Goal: Information Seeking & Learning: Learn about a topic

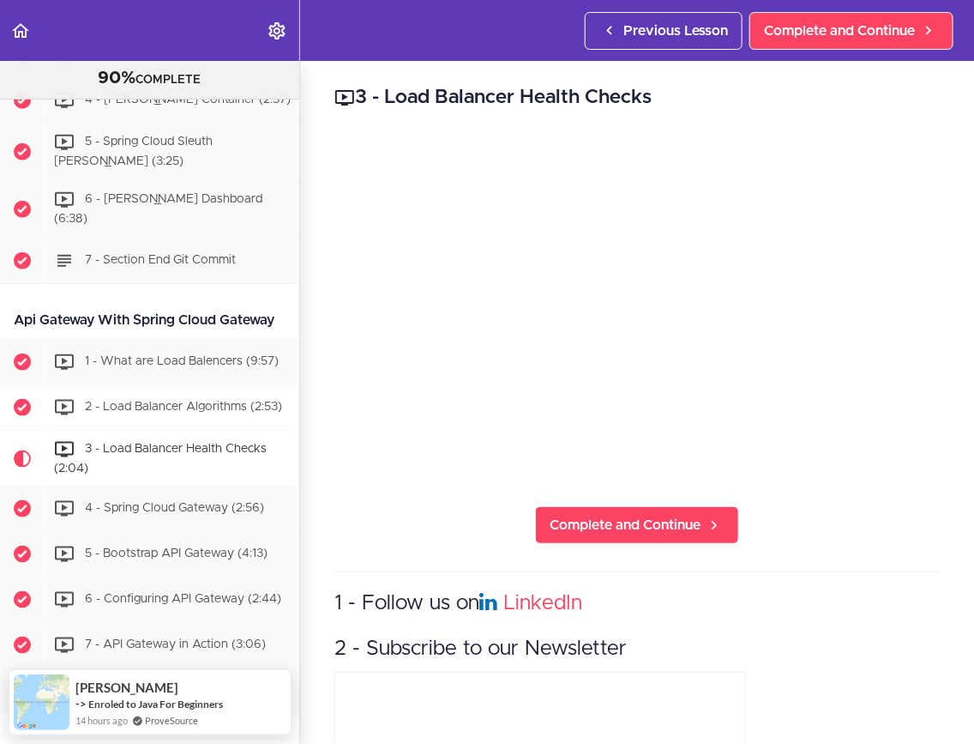
scroll to position [2542, 0]
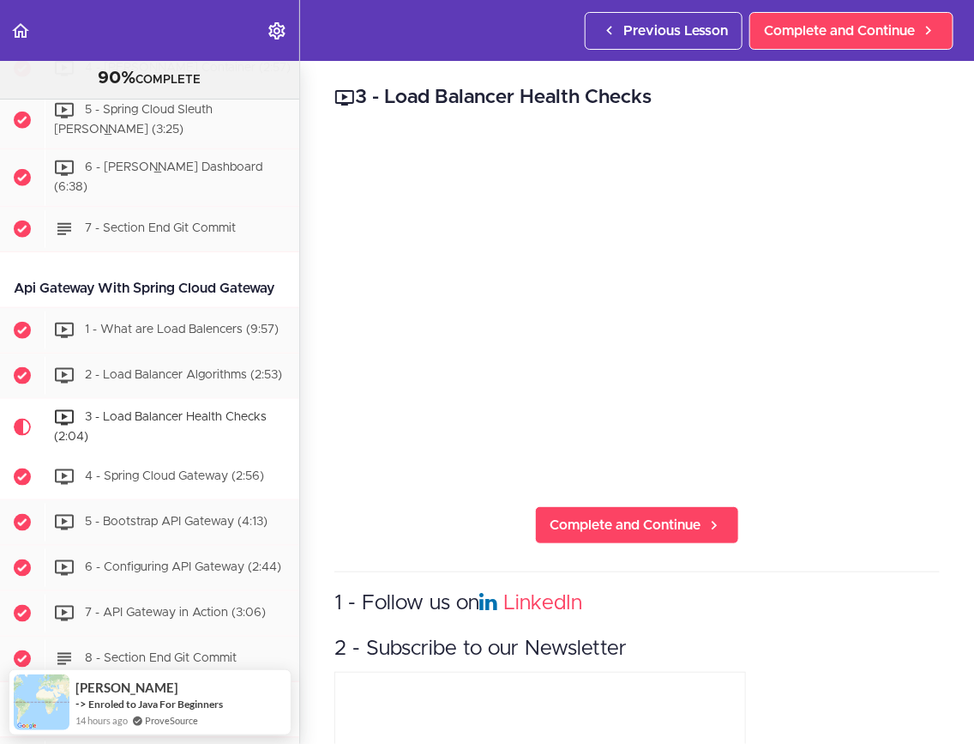
click at [175, 471] on span "4 - Spring Cloud Gateway (2:56)" at bounding box center [174, 477] width 179 height 12
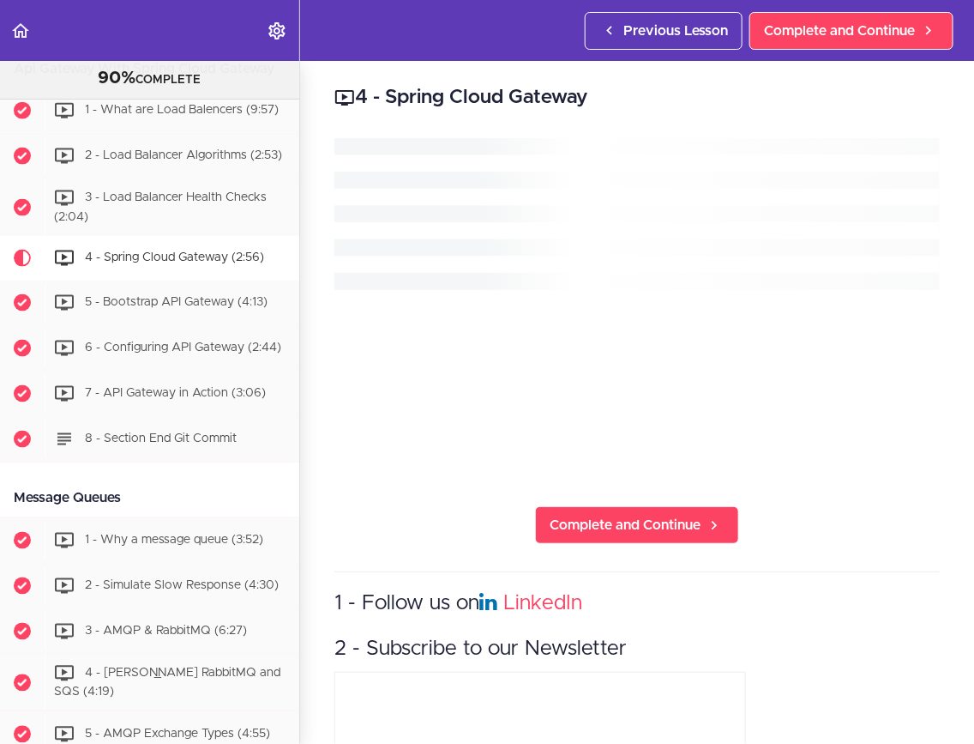
scroll to position [2849, 0]
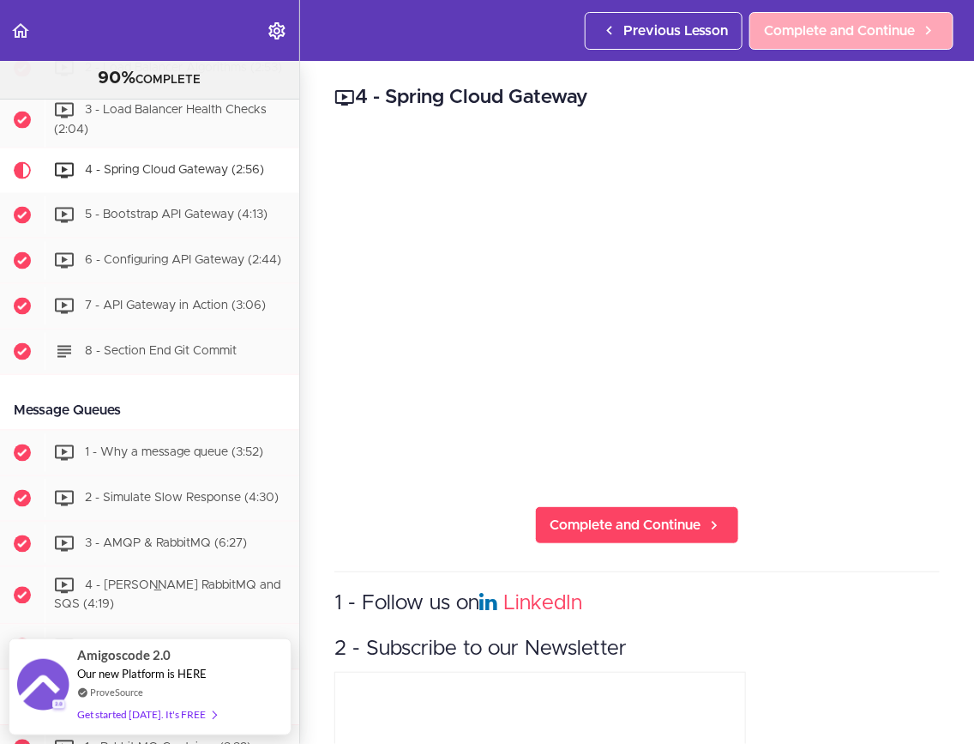
click at [838, 33] on span "Complete and Continue" at bounding box center [839, 31] width 151 height 21
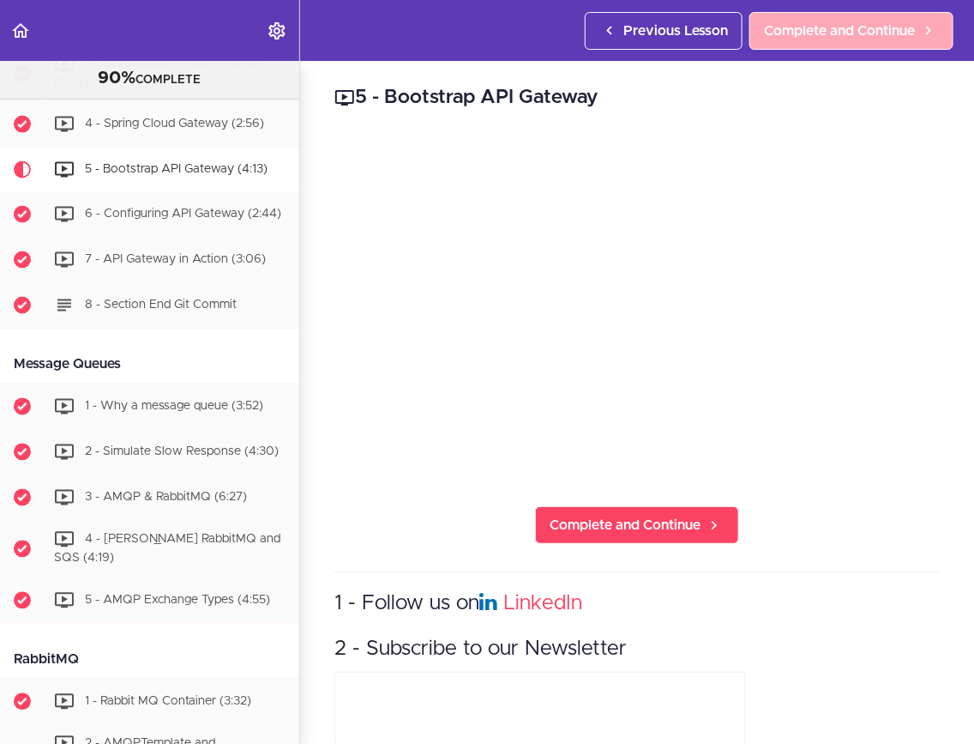
click at [847, 36] on span "Complete and Continue" at bounding box center [839, 31] width 151 height 21
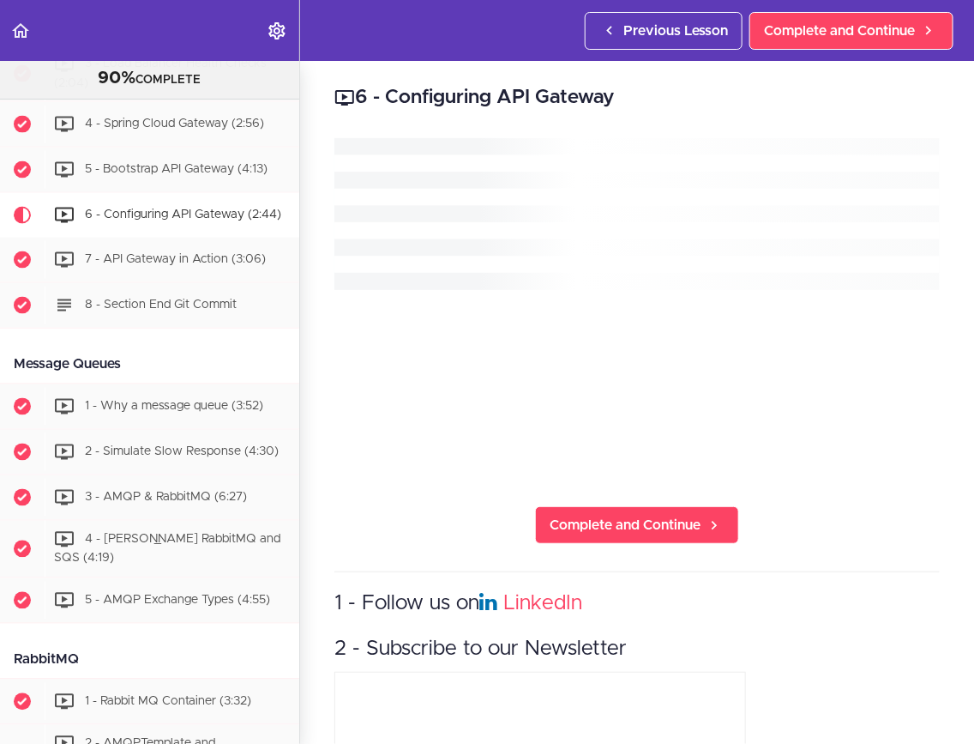
scroll to position [2941, 0]
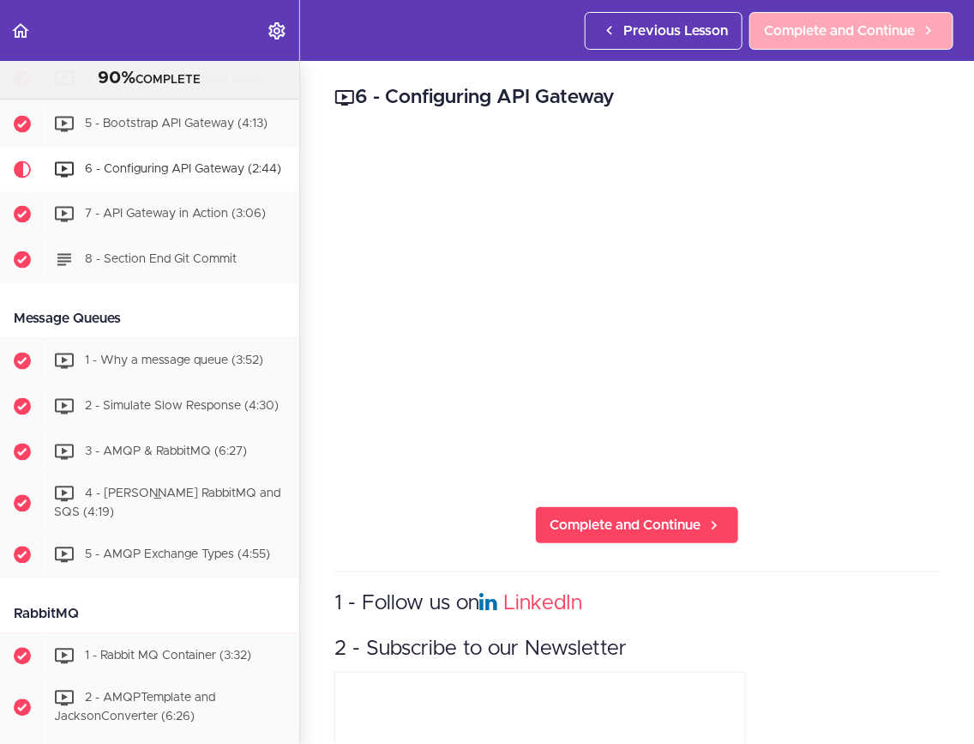
click at [801, 19] on link "Complete and Continue" at bounding box center [852, 31] width 204 height 38
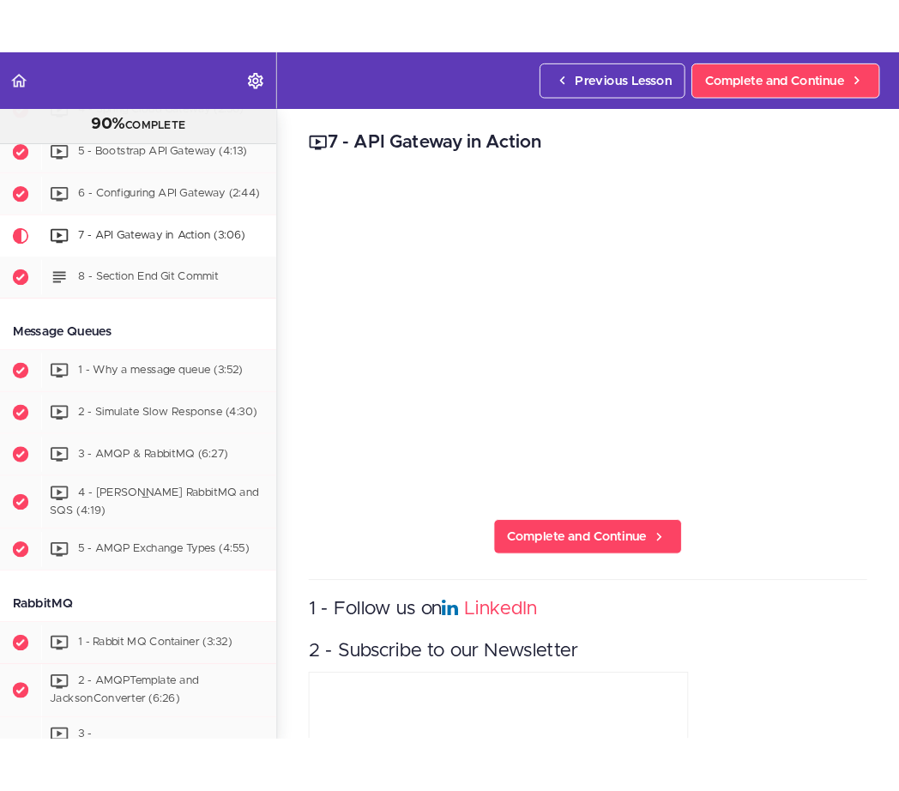
scroll to position [2987, 0]
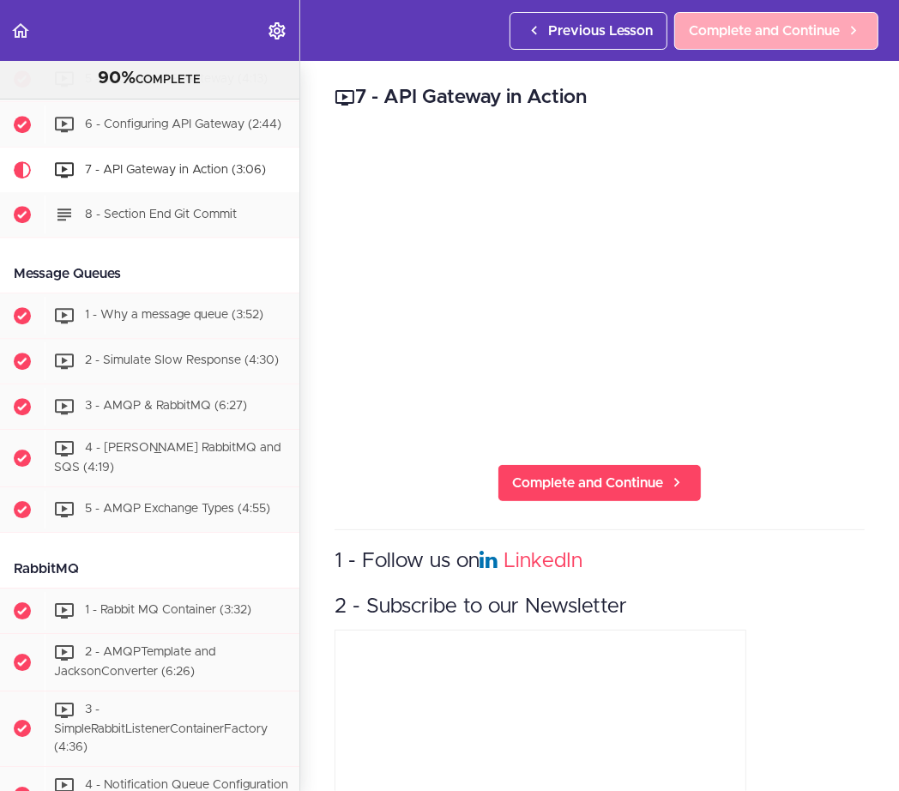
click at [787, 27] on span "Complete and Continue" at bounding box center [764, 31] width 151 height 21
click at [763, 33] on span "Complete and Continue" at bounding box center [764, 31] width 151 height 21
click at [747, 26] on span "Complete and Continue" at bounding box center [764, 31] width 151 height 21
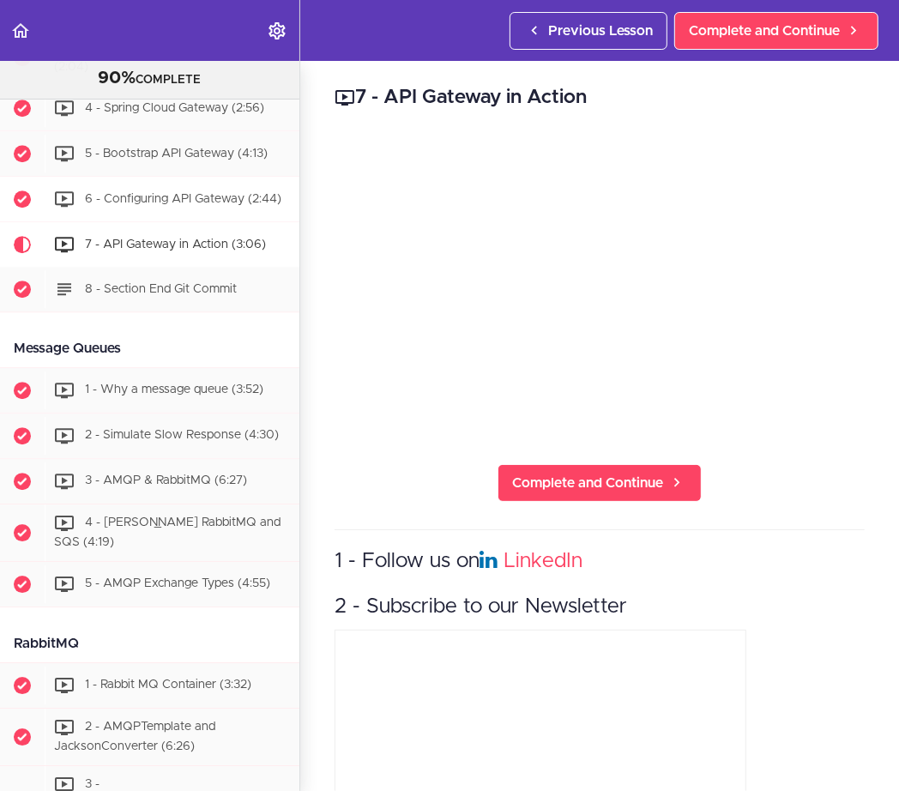
scroll to position [2909, 0]
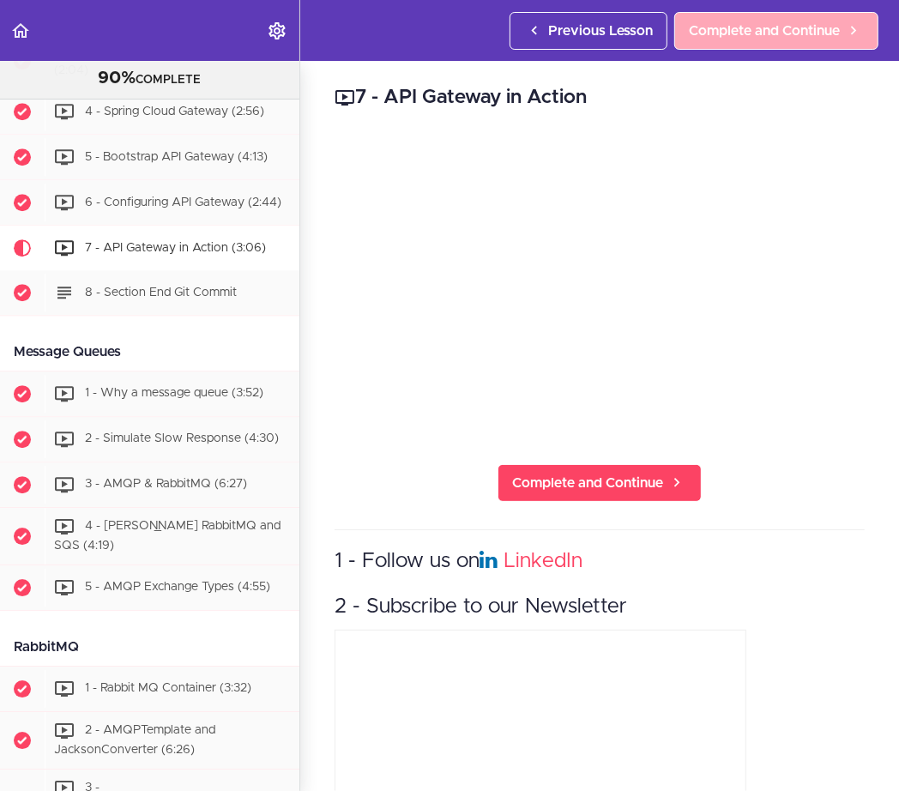
click at [774, 41] on link "Complete and Continue" at bounding box center [776, 31] width 204 height 38
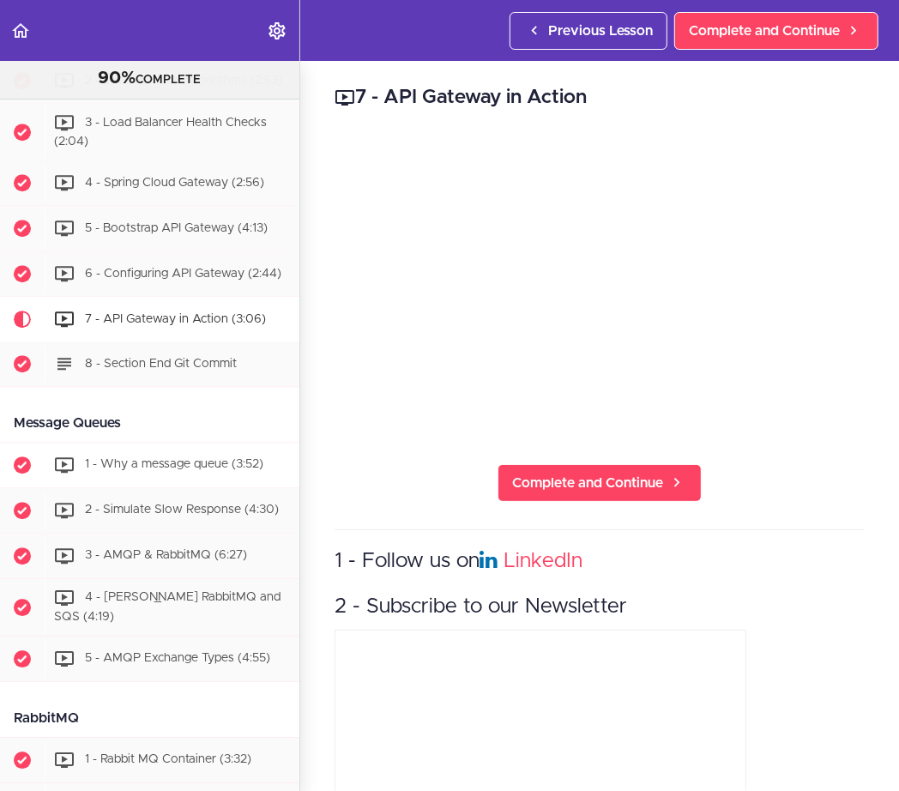
scroll to position [2946, 0]
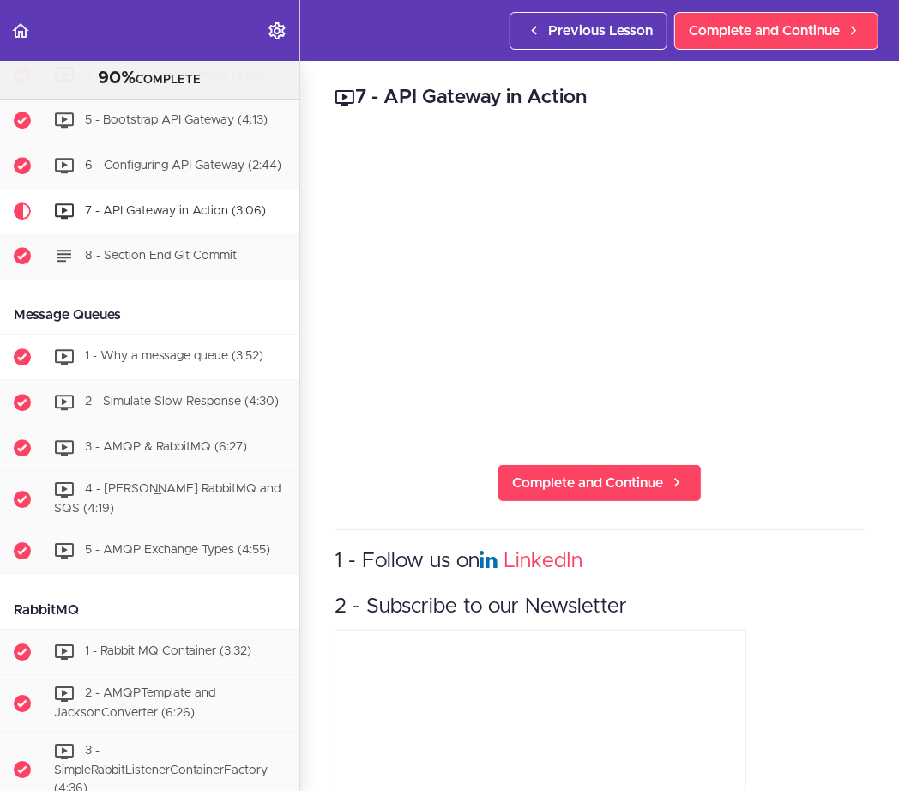
click at [166, 351] on span "1 - Why a message queue (3:52)" at bounding box center [174, 357] width 178 height 12
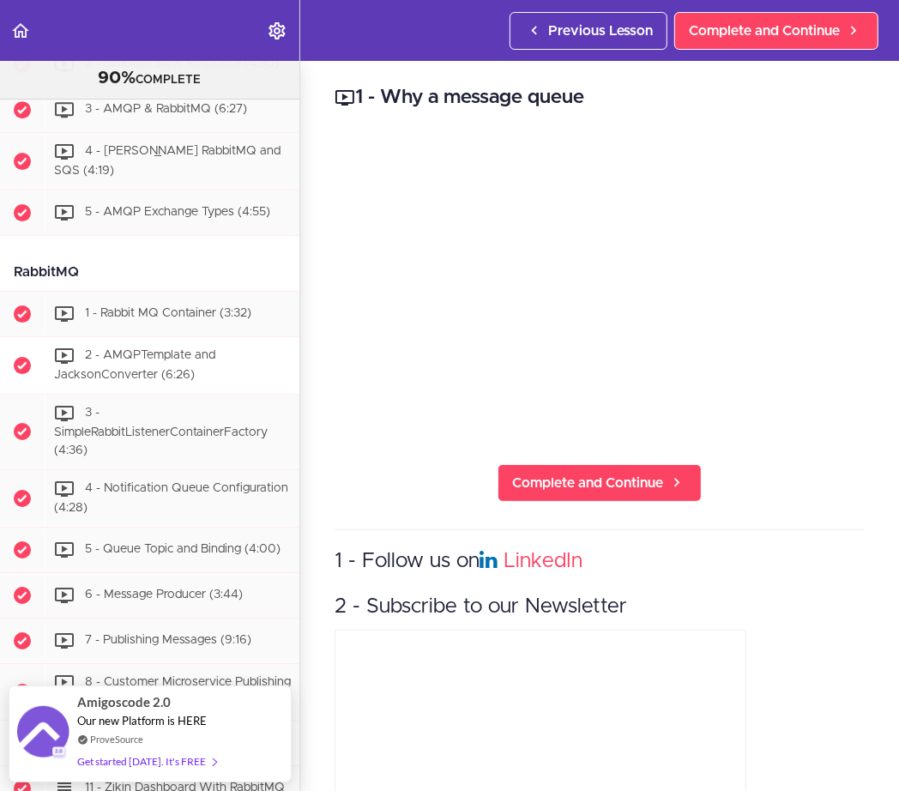
scroll to position [3285, 0]
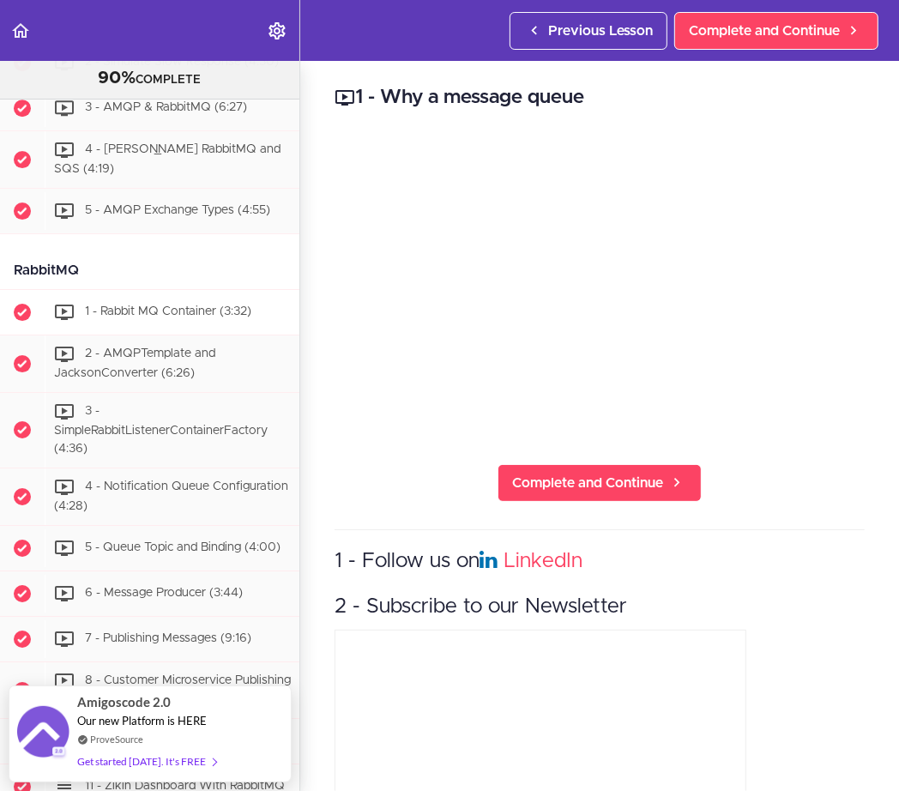
click at [173, 305] on span "1 - Rabbit MQ Container (3:32)" at bounding box center [168, 311] width 166 height 12
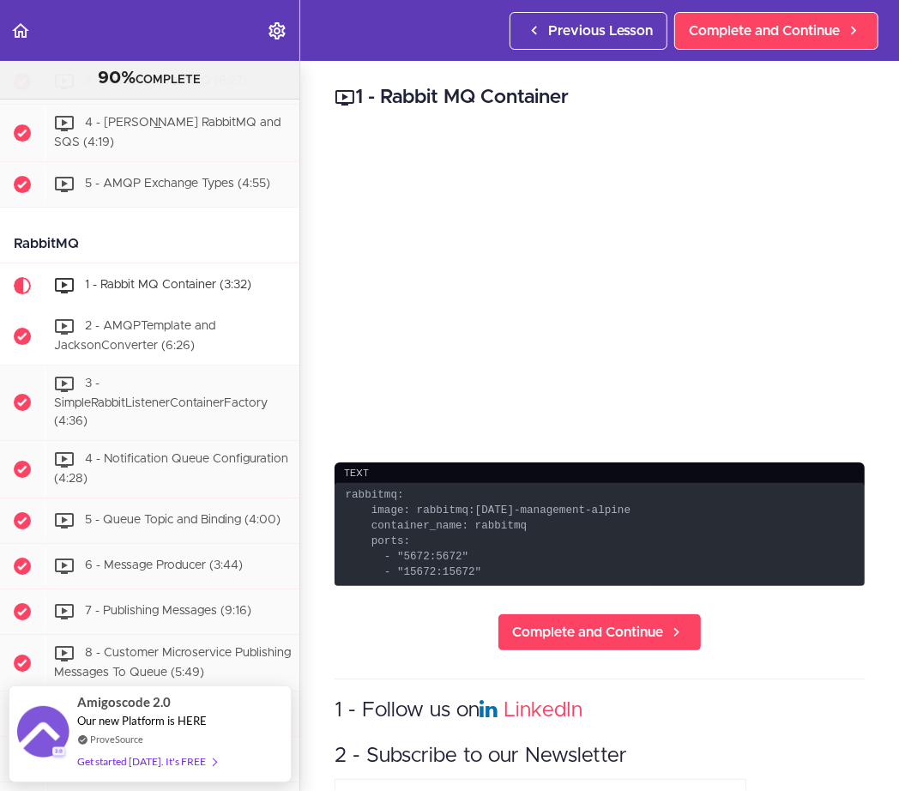
scroll to position [3311, 0]
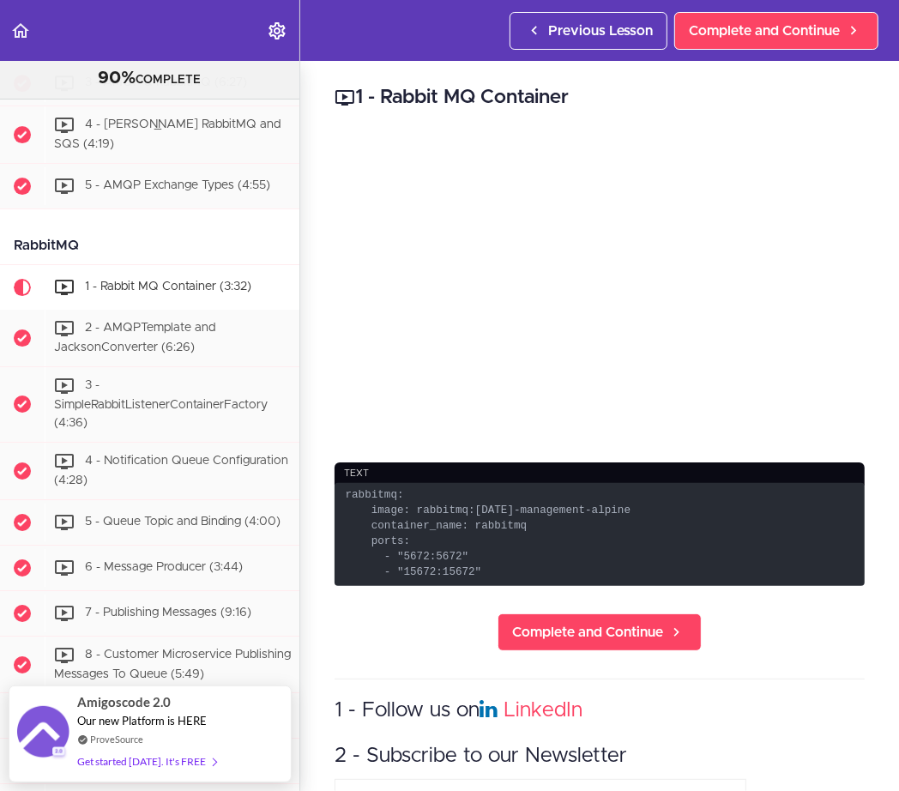
click at [174, 280] on span "1 - Rabbit MQ Container (3:32)" at bounding box center [168, 286] width 166 height 12
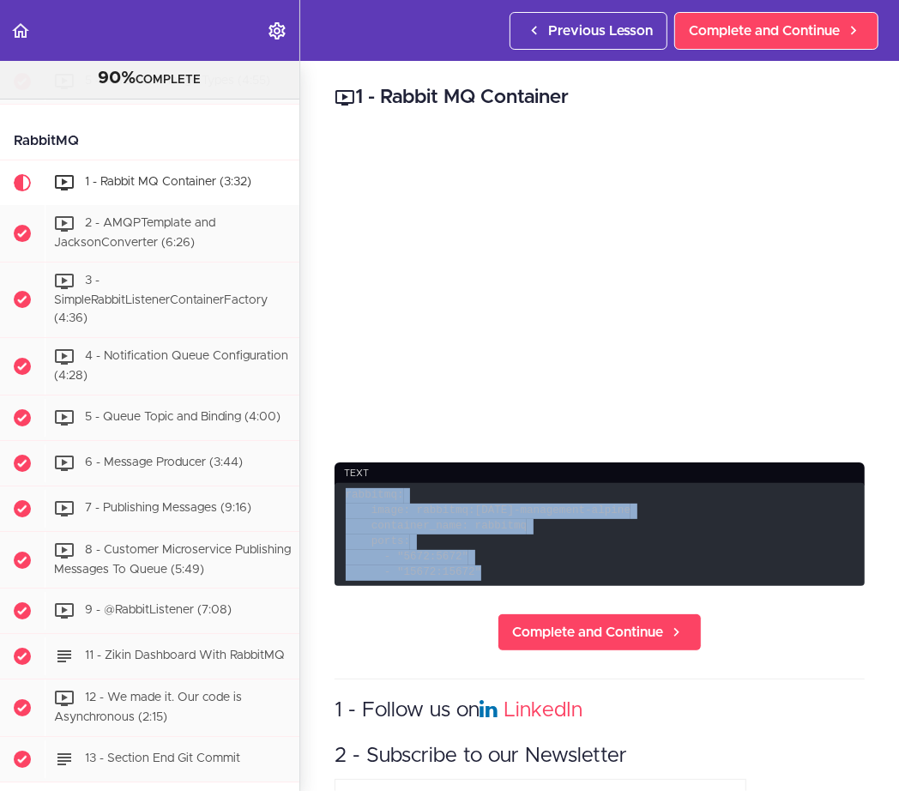
drag, startPoint x: 392, startPoint y: 507, endPoint x: 481, endPoint y: 574, distance: 111.5
click at [481, 574] on code "rabbitmq: image: rabbitmq:[DATE]-management-alpine container_name: rabbitmq por…" at bounding box center [600, 535] width 530 height 104
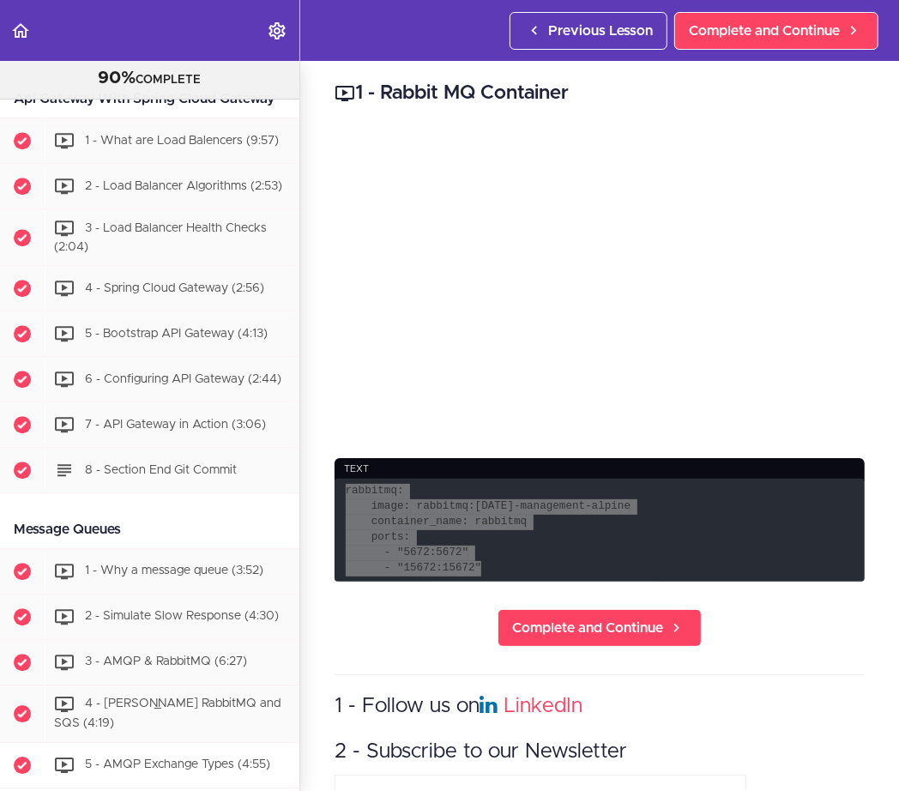
scroll to position [2721, 0]
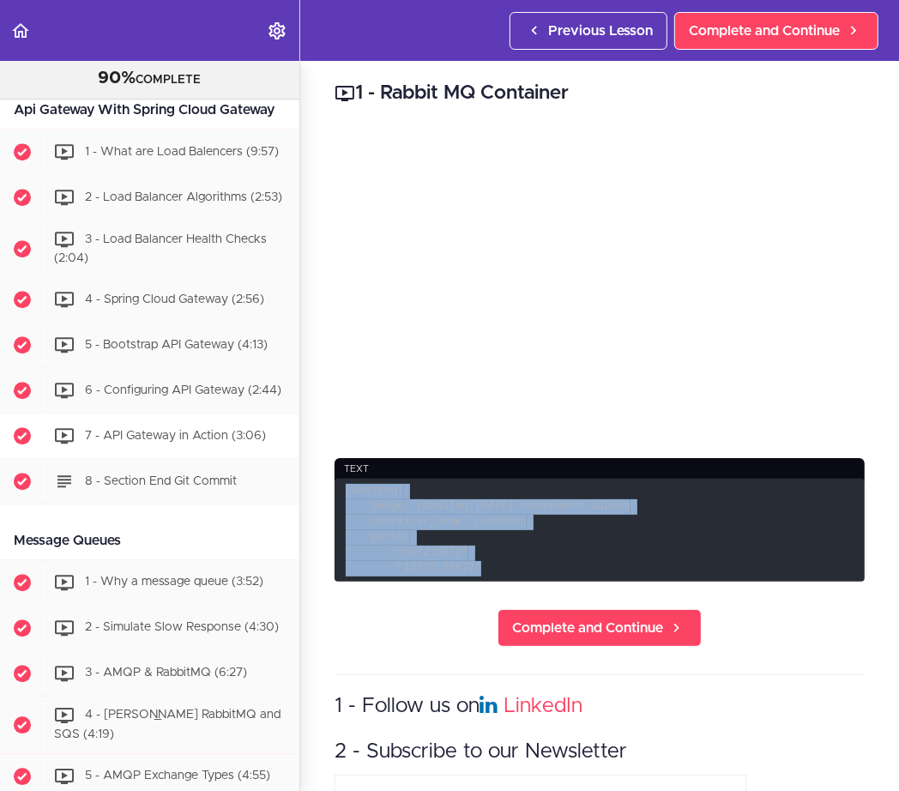
click at [168, 430] on span "7 - API Gateway in Action (3:06)" at bounding box center [175, 436] width 181 height 12
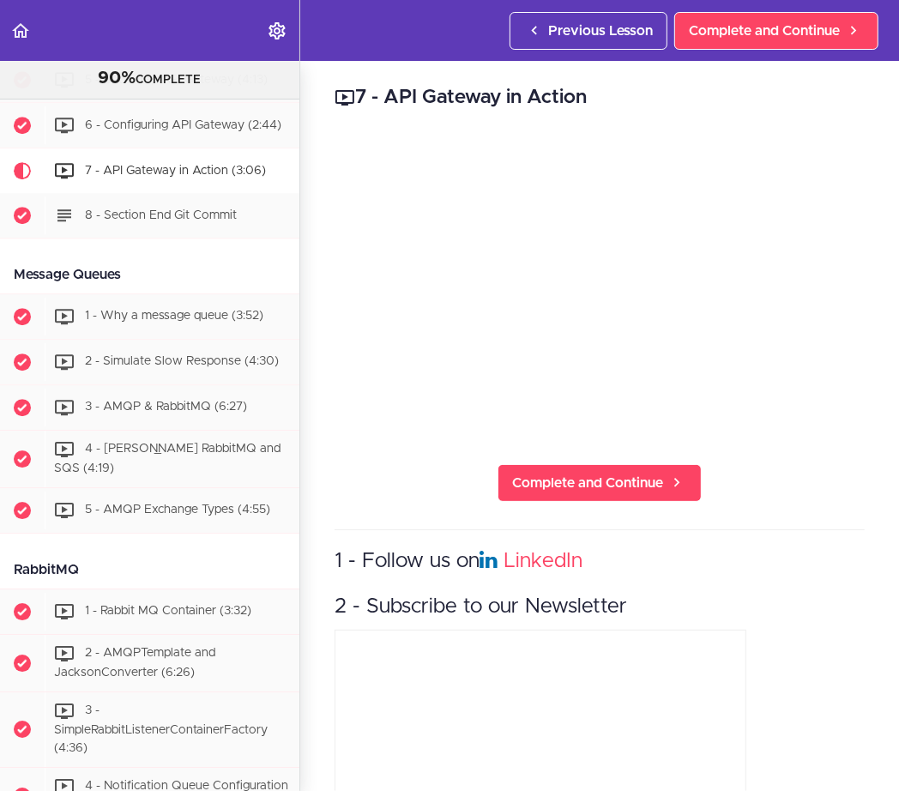
scroll to position [2987, 0]
click at [152, 604] on span "1 - Rabbit MQ Container (3:32)" at bounding box center [168, 610] width 166 height 12
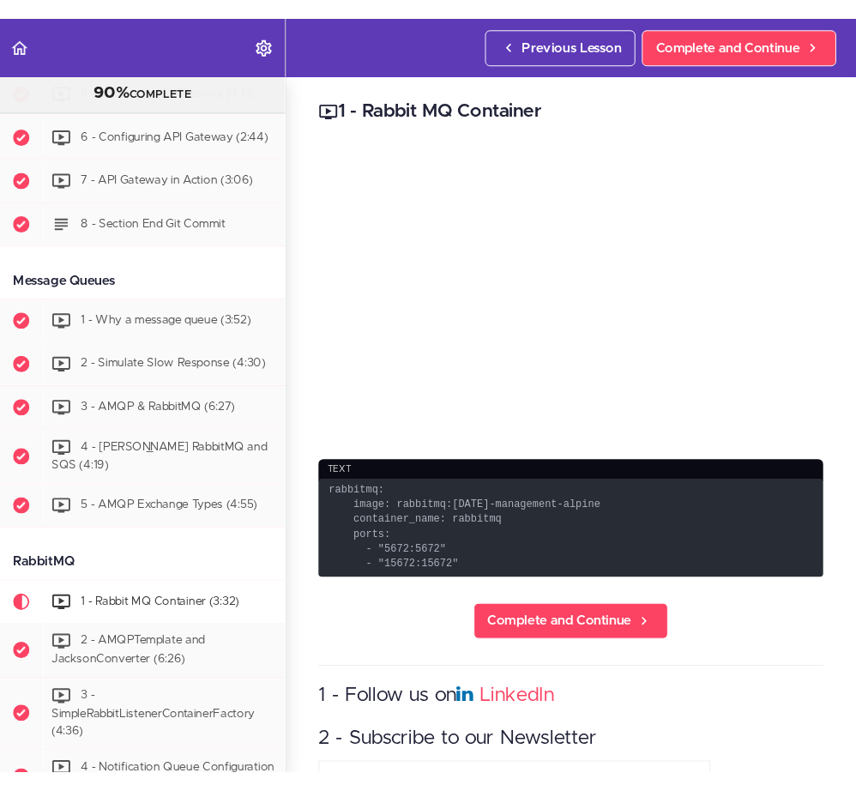
scroll to position [3416, 0]
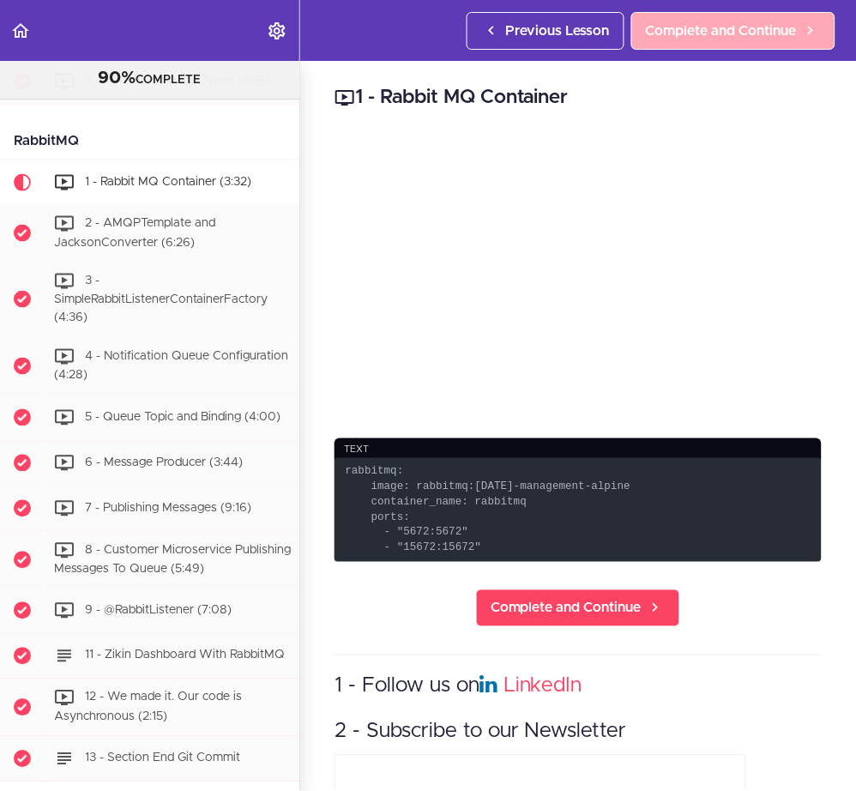
click at [734, 31] on span "Complete and Continue" at bounding box center [721, 31] width 151 height 21
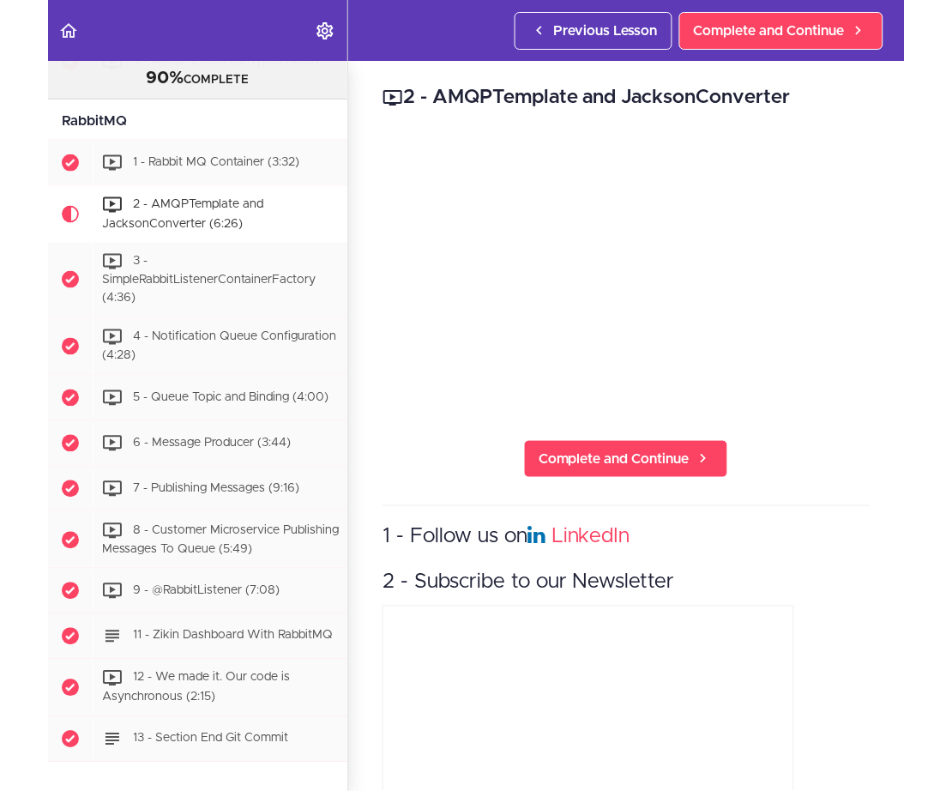
scroll to position [3461, 0]
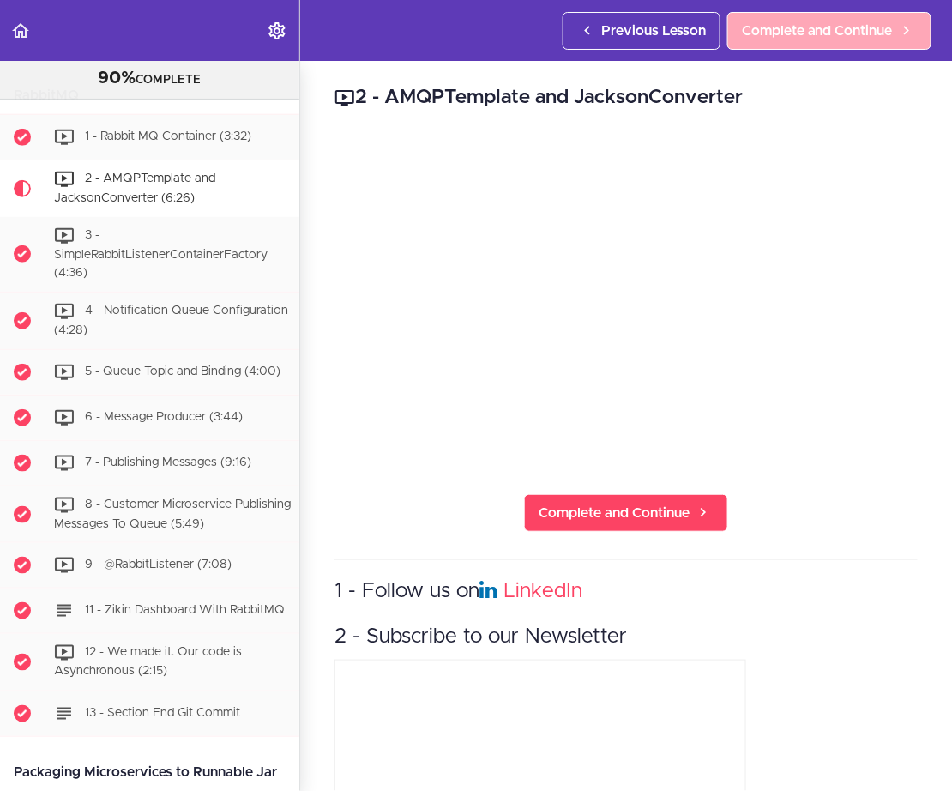
click at [849, 33] on span "Complete and Continue" at bounding box center [817, 31] width 151 height 21
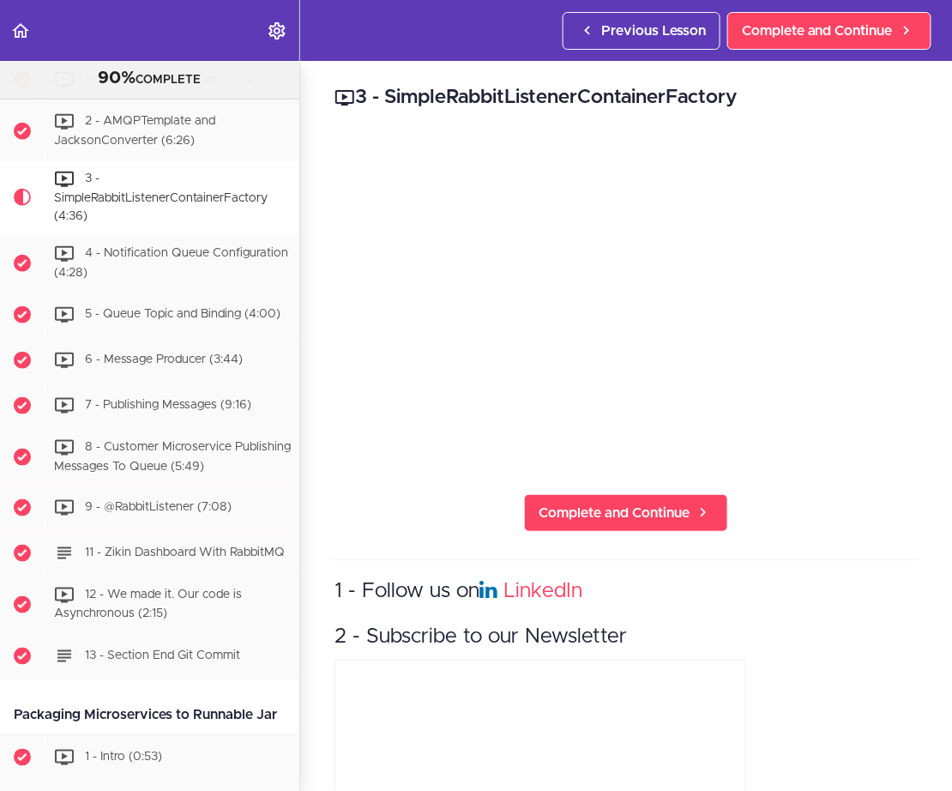
scroll to position [3518, 0]
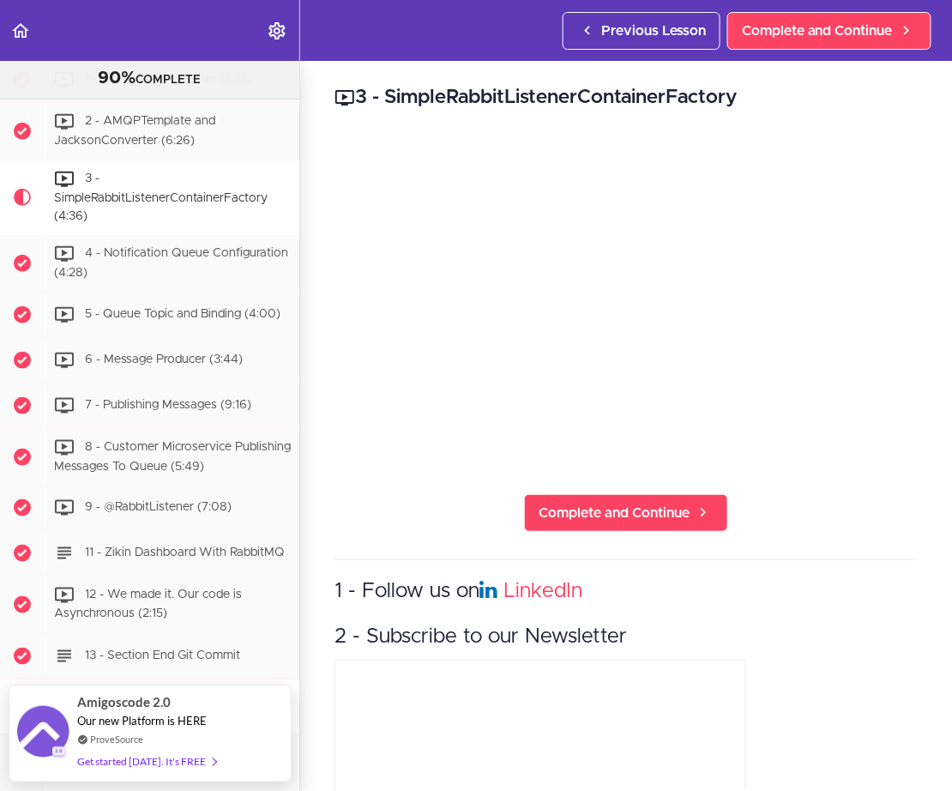
click at [859, 105] on h2 "3 - SimpleRabbitListenerContainerFactory" at bounding box center [626, 97] width 583 height 29
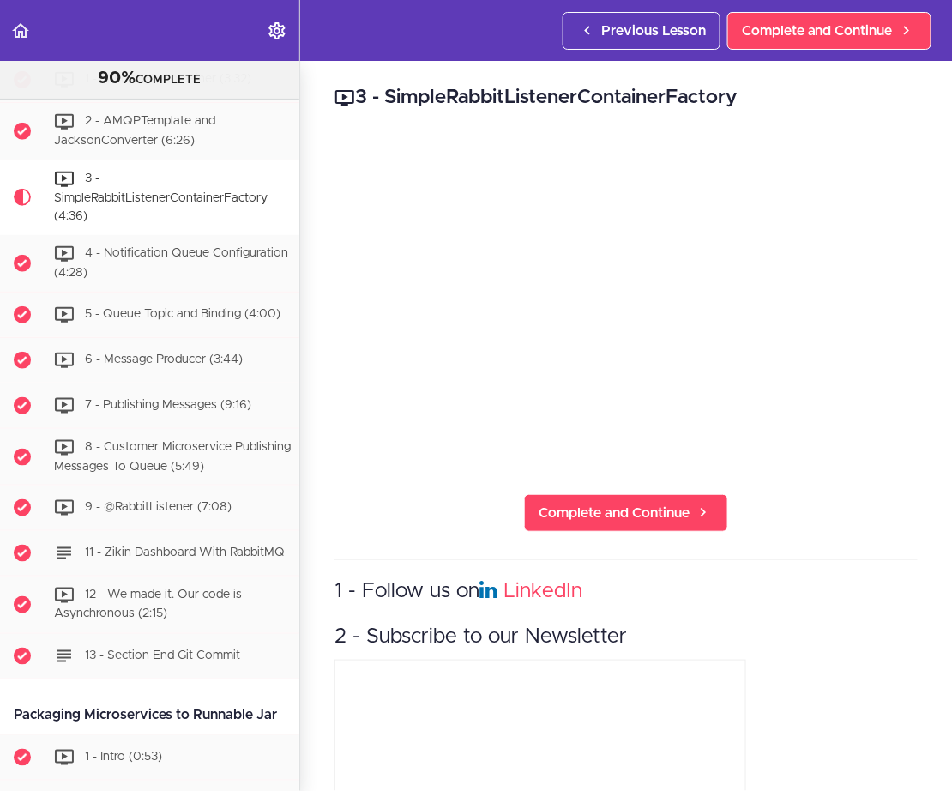
click at [847, 100] on h2 "3 - SimpleRabbitListenerContainerFactory" at bounding box center [626, 97] width 583 height 29
click at [809, 99] on h2 "3 - SimpleRabbitListenerContainerFactory" at bounding box center [626, 97] width 583 height 29
click at [812, 33] on span "Complete and Continue" at bounding box center [817, 31] width 151 height 21
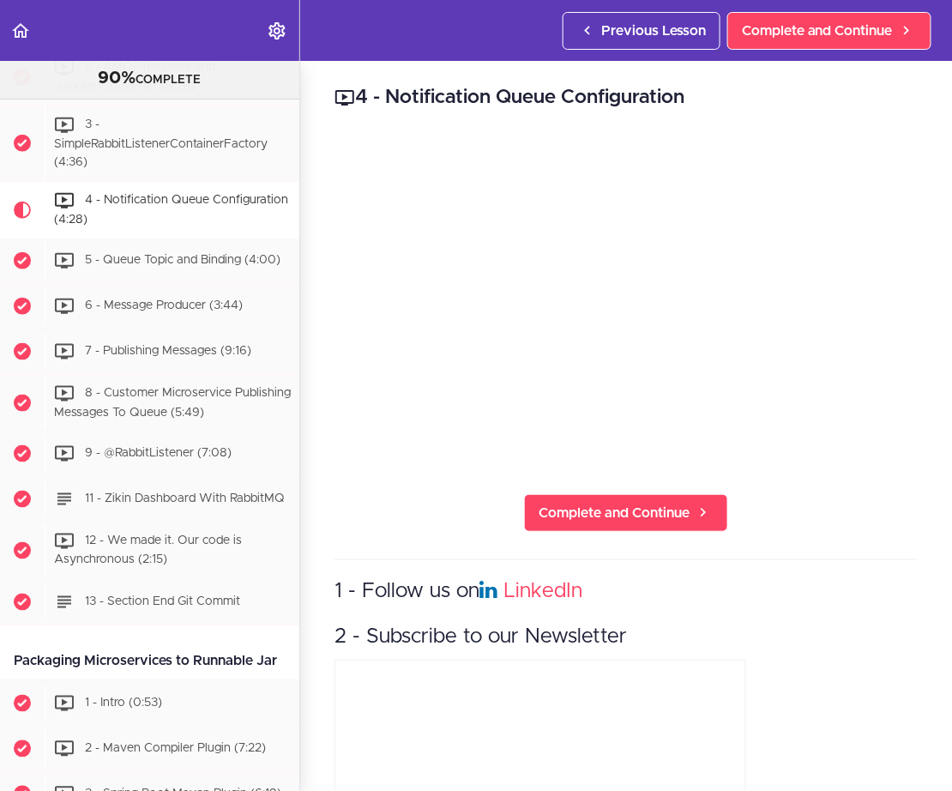
scroll to position [3596, 0]
